Goal: Find specific page/section: Find specific page/section

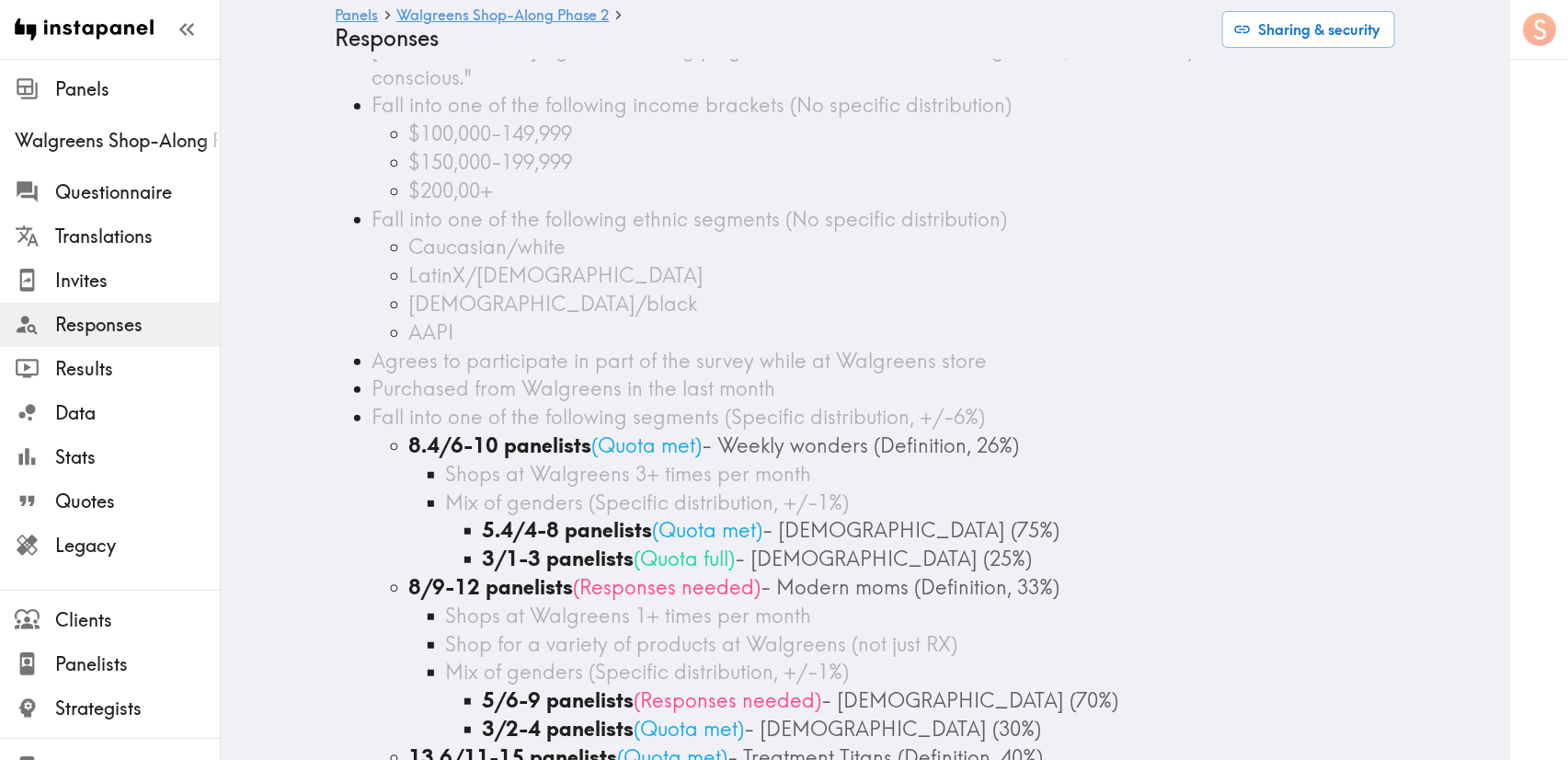
scroll to position [552, 0]
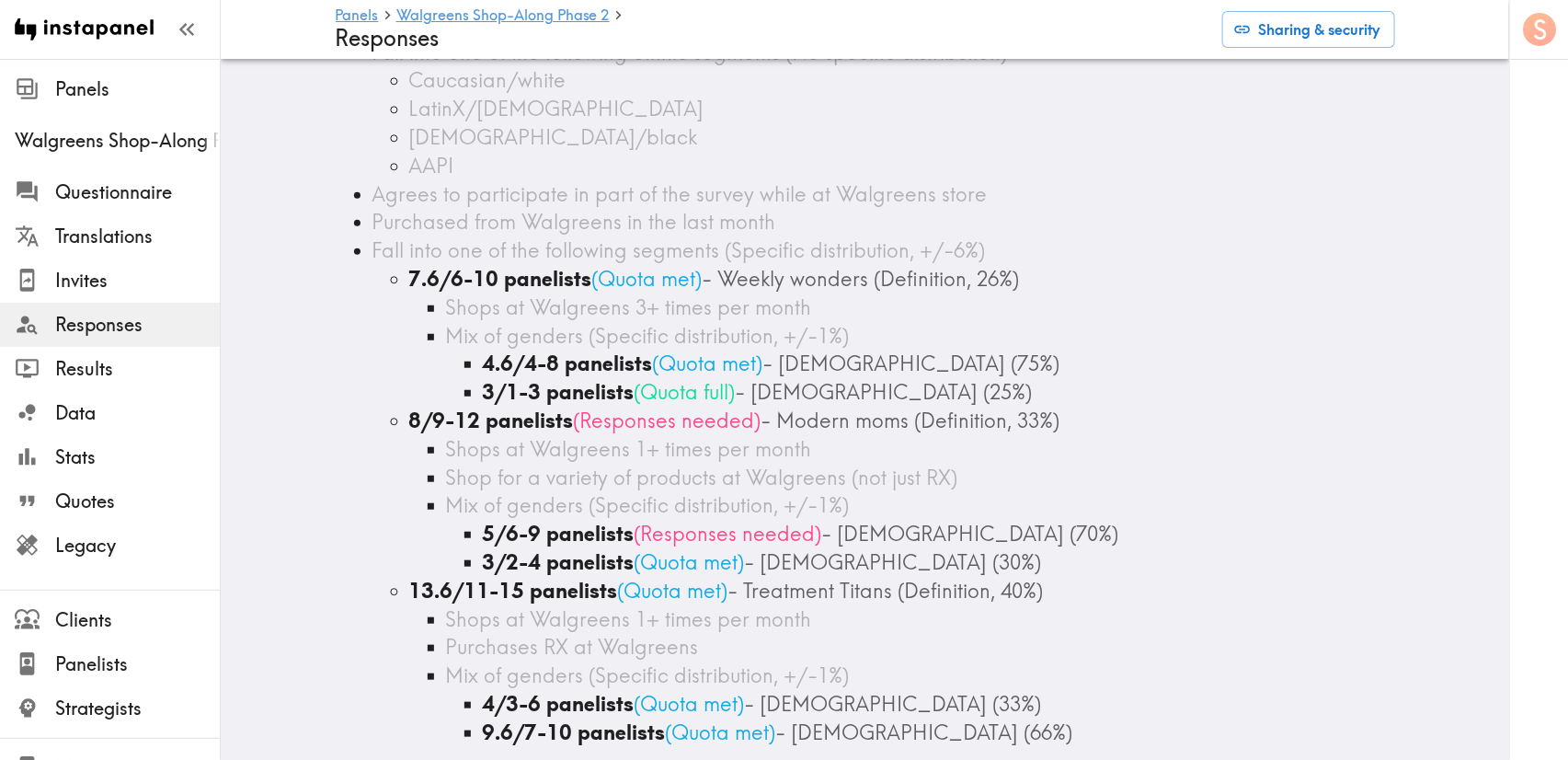
scroll to position [414, 0]
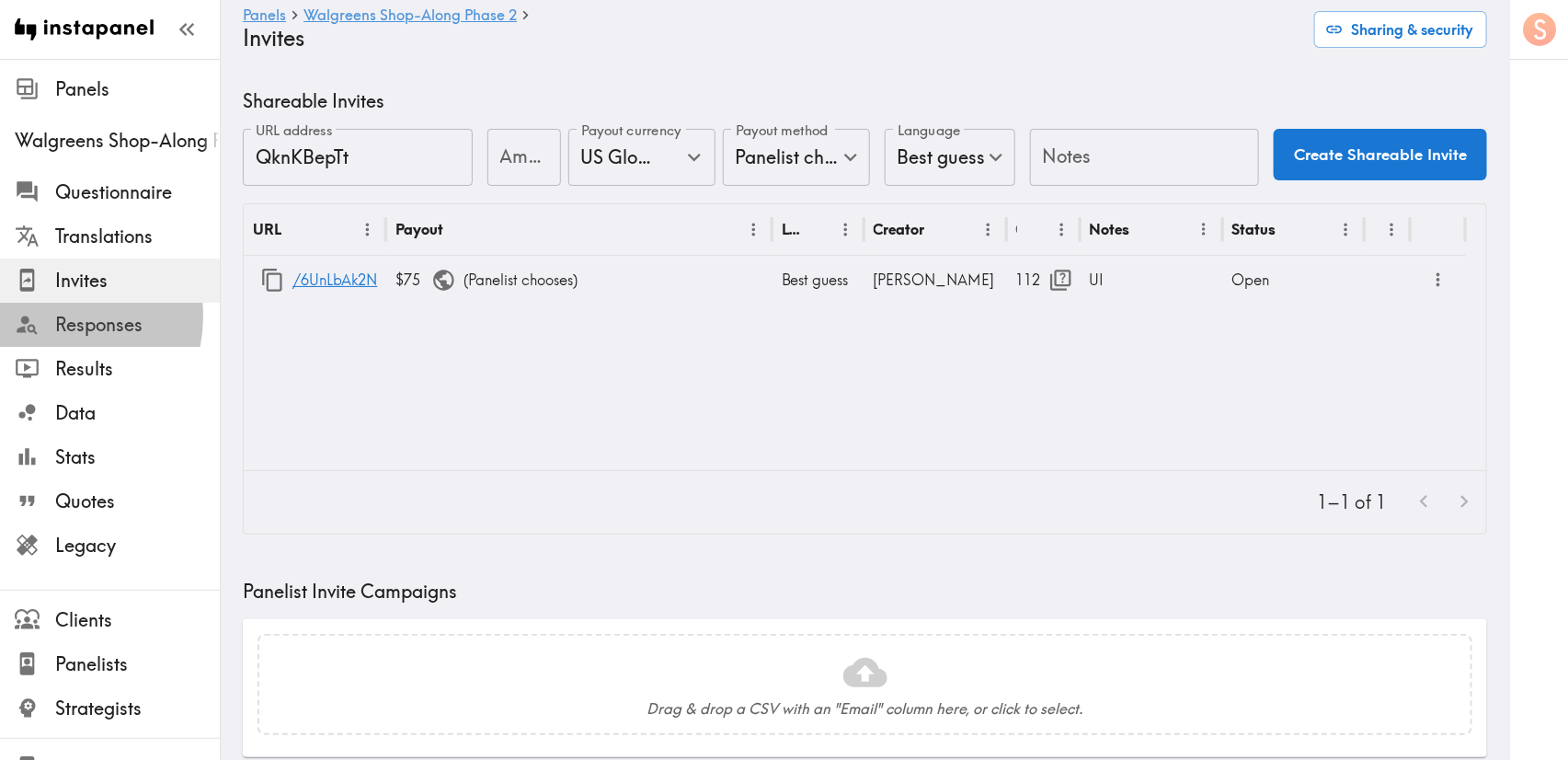
click at [47, 316] on div at bounding box center [35, 323] width 41 height 25
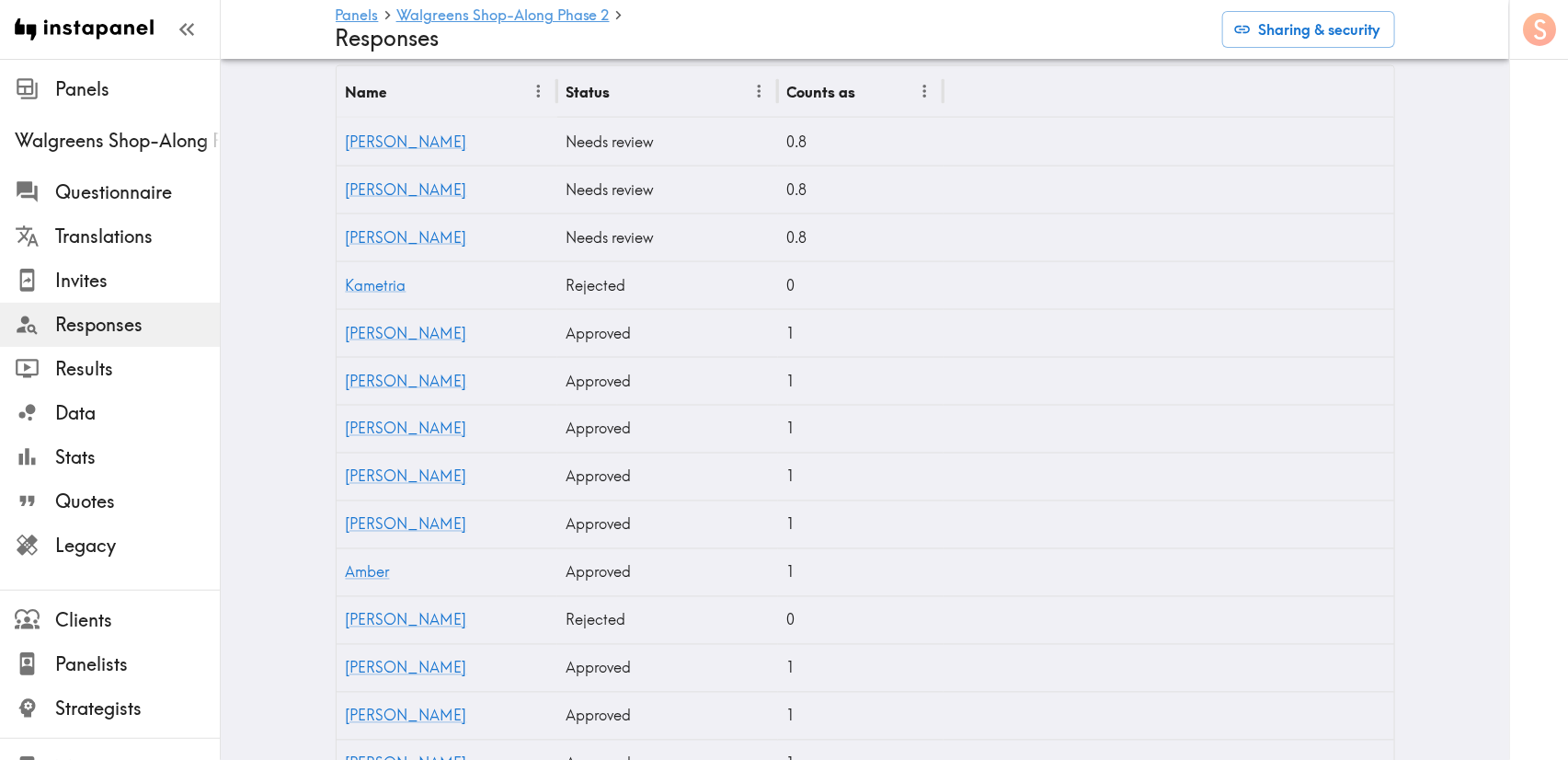
scroll to position [1517, 0]
